Goal: Entertainment & Leisure: Consume media (video, audio)

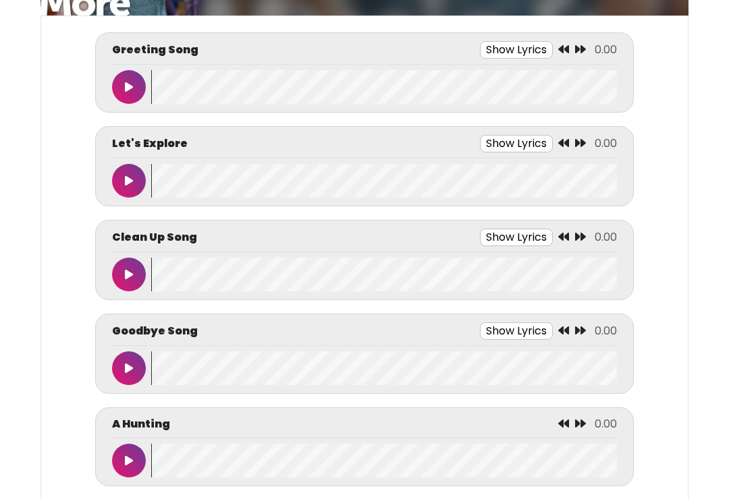
scroll to position [143, 0]
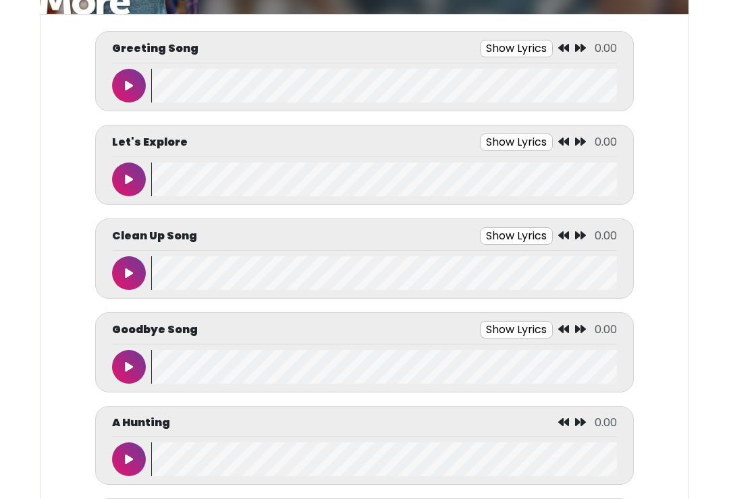
click at [136, 83] on button at bounding box center [129, 87] width 34 height 34
click at [132, 80] on button at bounding box center [129, 86] width 34 height 34
click at [161, 82] on wave at bounding box center [384, 86] width 466 height 34
click at [128, 184] on icon at bounding box center [129, 179] width 8 height 11
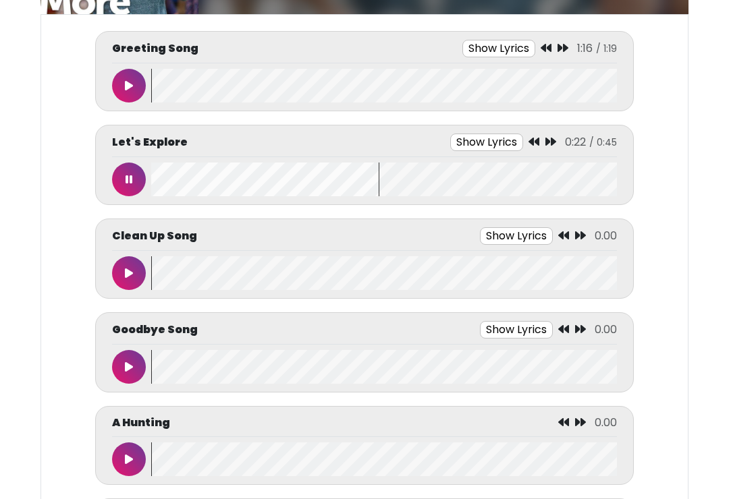
scroll to position [0, 7]
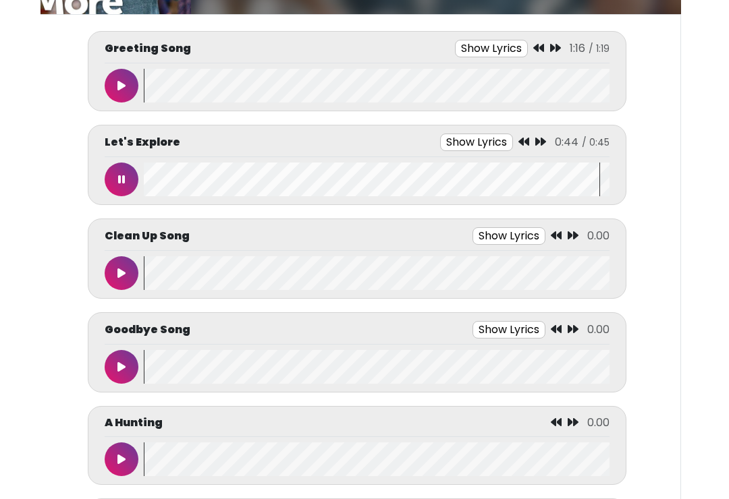
click at [125, 179] on button at bounding box center [122, 180] width 34 height 34
click at [159, 181] on wave at bounding box center [377, 180] width 466 height 34
click at [157, 181] on wave at bounding box center [377, 180] width 466 height 34
click at [119, 271] on icon at bounding box center [121, 273] width 8 height 11
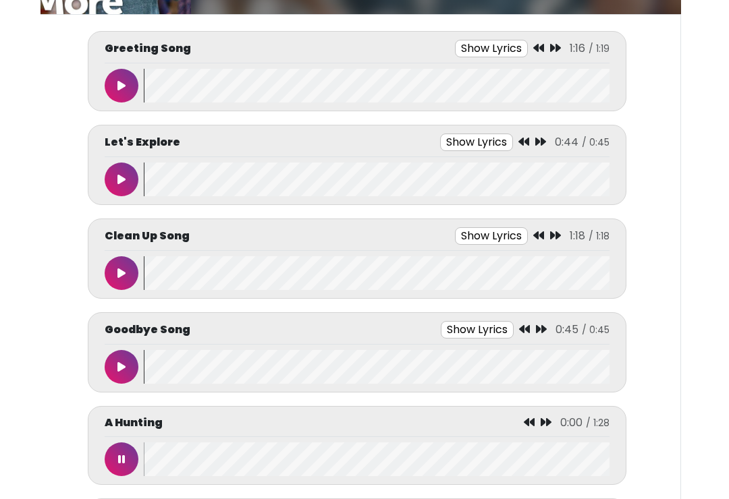
click at [128, 458] on button at bounding box center [122, 460] width 34 height 34
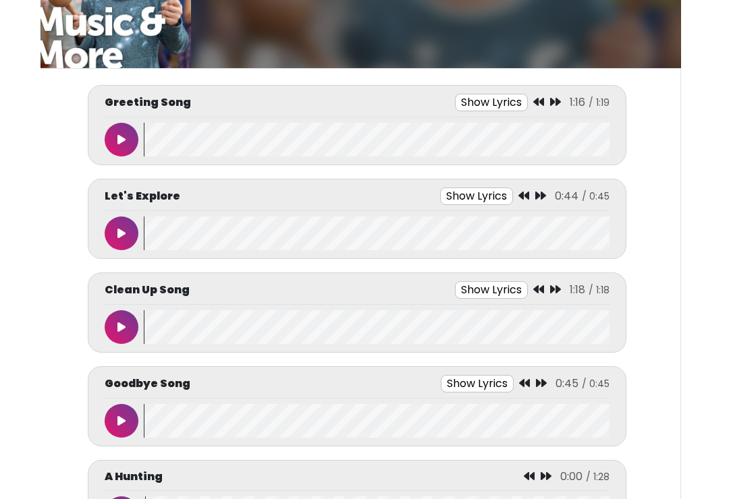
scroll to position [89, 0]
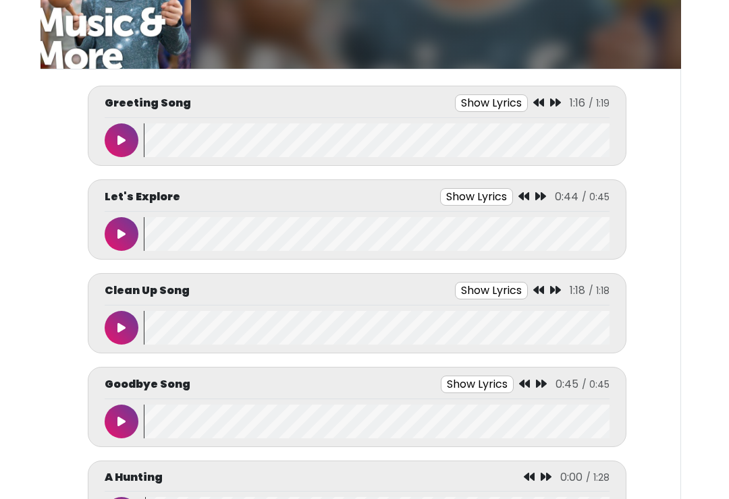
click at [113, 141] on button at bounding box center [122, 140] width 34 height 34
click at [117, 137] on button at bounding box center [122, 140] width 34 height 34
click at [153, 132] on wave at bounding box center [377, 140] width 466 height 34
click at [157, 146] on wave at bounding box center [377, 140] width 466 height 34
click at [125, 238] on icon at bounding box center [121, 234] width 8 height 11
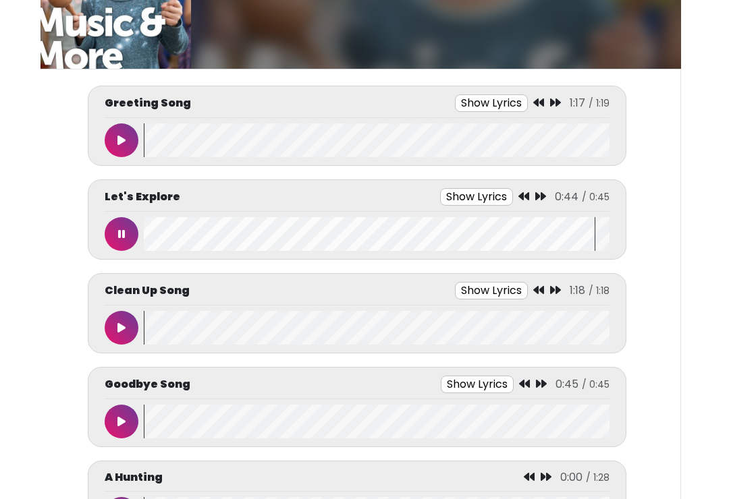
click at [108, 225] on button at bounding box center [122, 234] width 34 height 34
click at [150, 233] on wave at bounding box center [377, 234] width 466 height 34
click at [151, 249] on wave at bounding box center [377, 234] width 466 height 34
click at [144, 244] on wave at bounding box center [377, 234] width 466 height 34
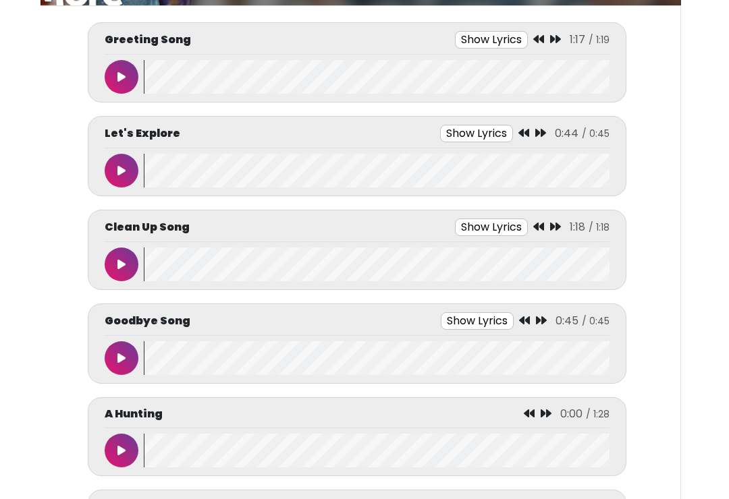
scroll to position [152, 0]
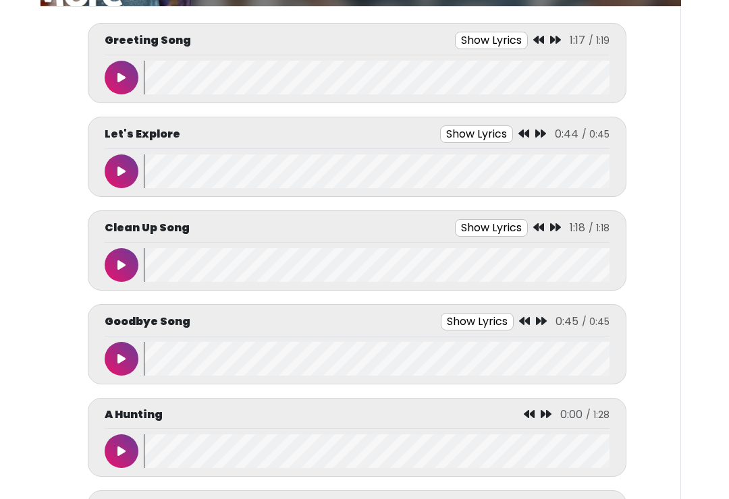
click at [121, 256] on button at bounding box center [122, 265] width 34 height 34
click at [119, 445] on button at bounding box center [122, 452] width 34 height 34
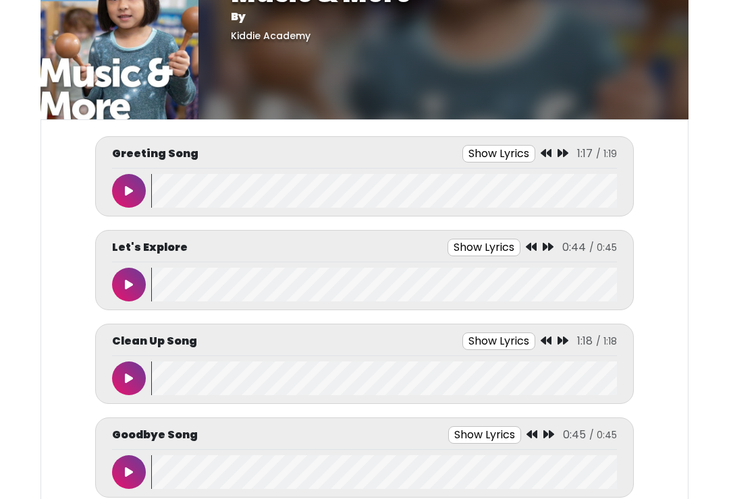
scroll to position [0, 0]
